Goal: Task Accomplishment & Management: Manage account settings

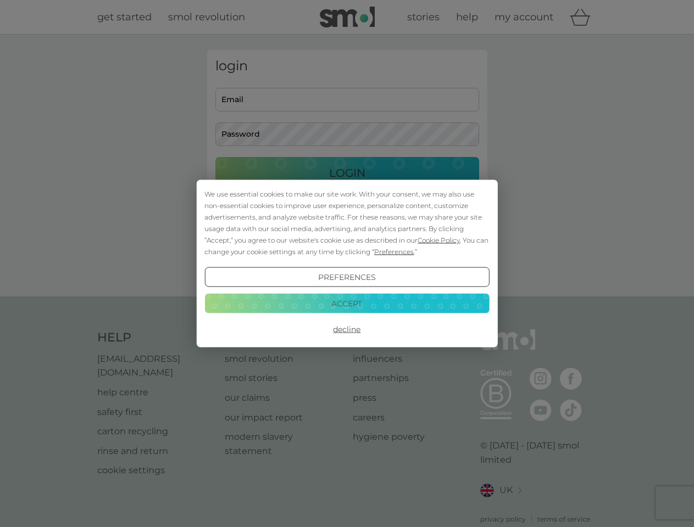
click at [439, 240] on span "Cookie Policy" at bounding box center [438, 240] width 42 height 8
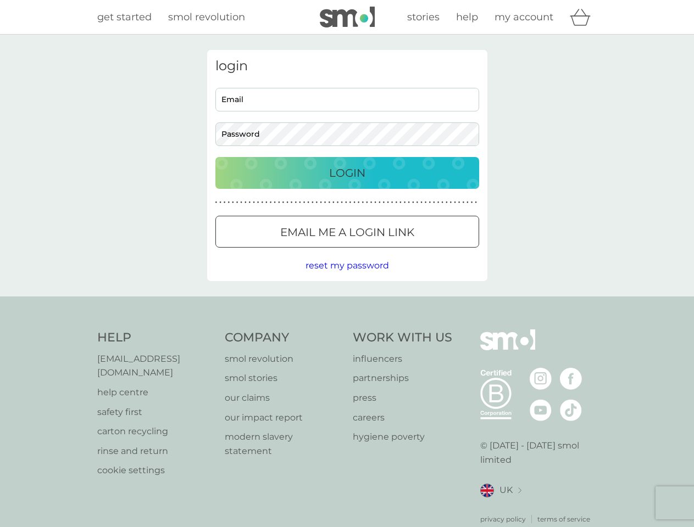
click at [393, 252] on div "login Email Password Login ● ● ● ● ● ● ● ● ● ● ● ● ● ● ● ● ● ● ● ● ● ● ● ● ● ● …" at bounding box center [347, 165] width 280 height 231
click at [347, 277] on div "login Email Password Login ● ● ● ● ● ● ● ● ● ● ● ● ● ● ● ● ● ● ● ● ● ● ● ● ● ● …" at bounding box center [347, 165] width 280 height 231
click at [347, 330] on div "Help [EMAIL_ADDRESS][DOMAIN_NAME] help centre safety first carton recycling rin…" at bounding box center [347, 427] width 500 height 195
click at [347, 303] on div "Help [EMAIL_ADDRESS][DOMAIN_NAME] help centre safety first carton recycling rin…" at bounding box center [347, 427] width 694 height 261
